Goal: Understand process/instructions: Learn about a topic

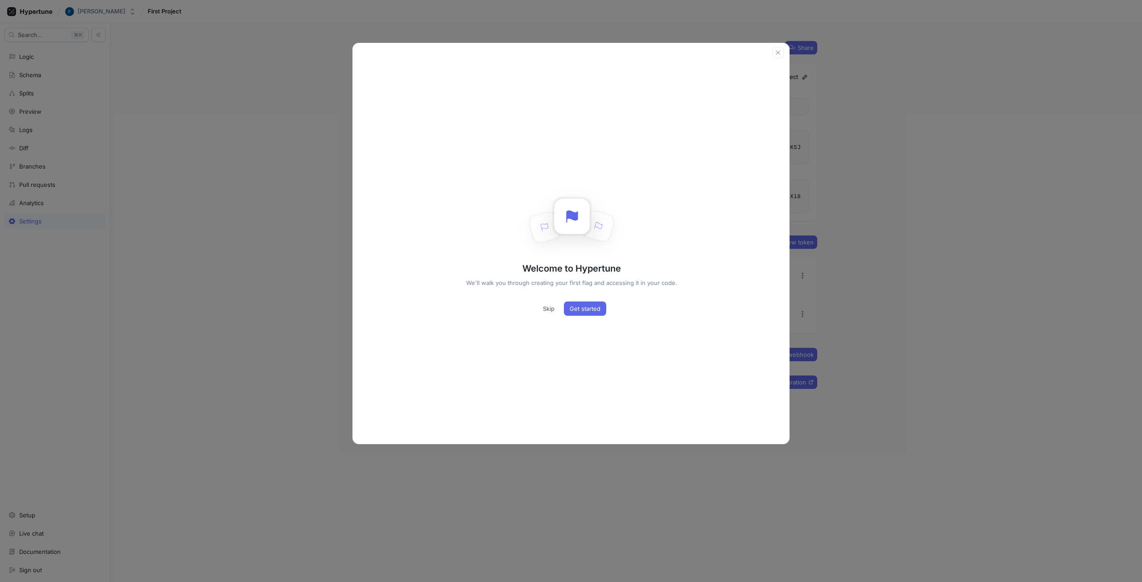
click at [546, 293] on div "Welcome to Hypertune We'll walk you through creating your first flag and access…" at bounding box center [571, 250] width 437 height 385
click at [549, 301] on div "Welcome to Hypertune We'll walk you through creating your first flag and access…" at bounding box center [571, 250] width 437 height 385
click at [550, 313] on button "Skip" at bounding box center [548, 308] width 23 height 14
